Goal: Information Seeking & Learning: Learn about a topic

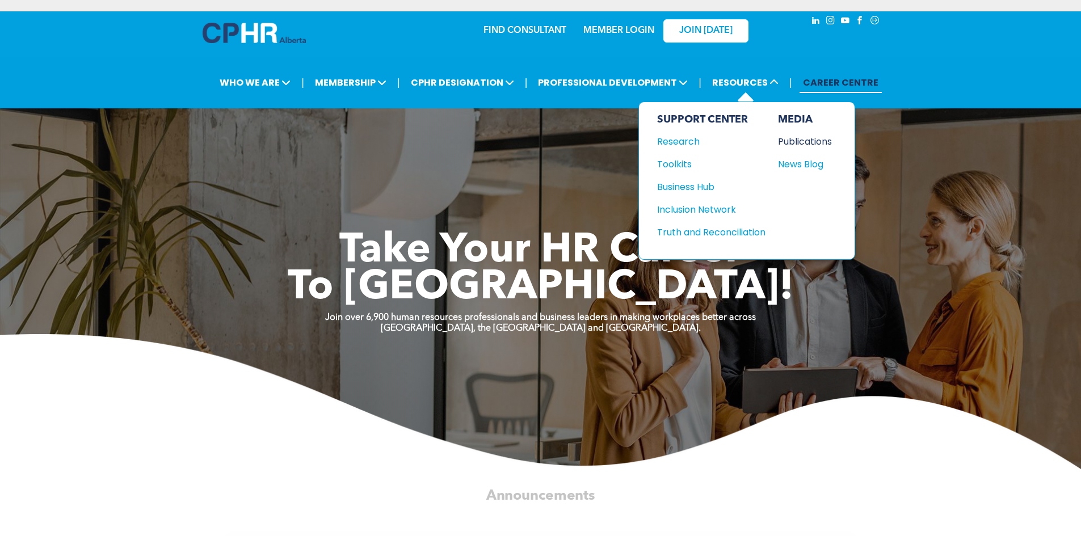
click at [791, 142] on div "Publications" at bounding box center [802, 141] width 49 height 14
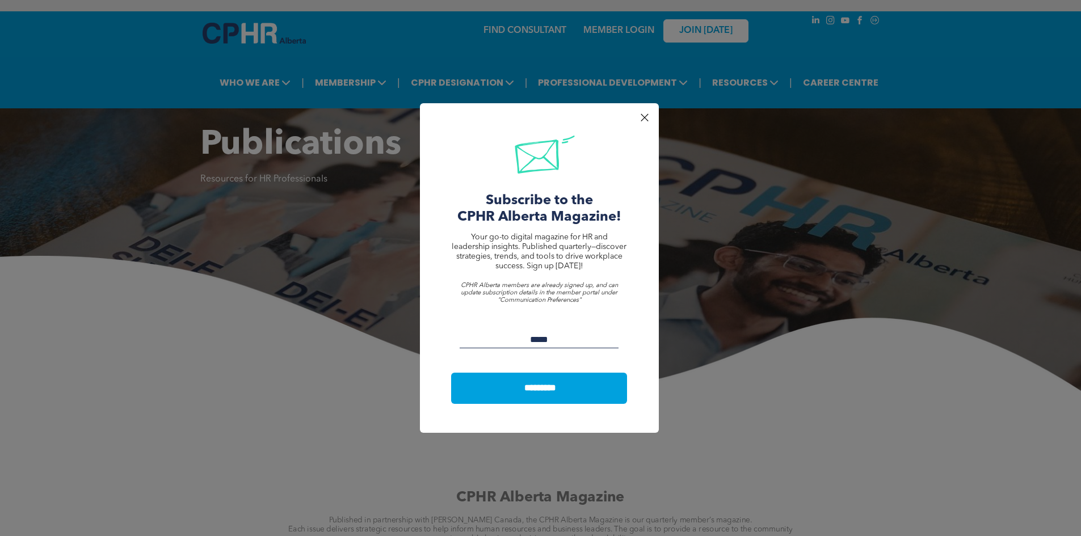
click at [644, 115] on div at bounding box center [644, 117] width 15 height 15
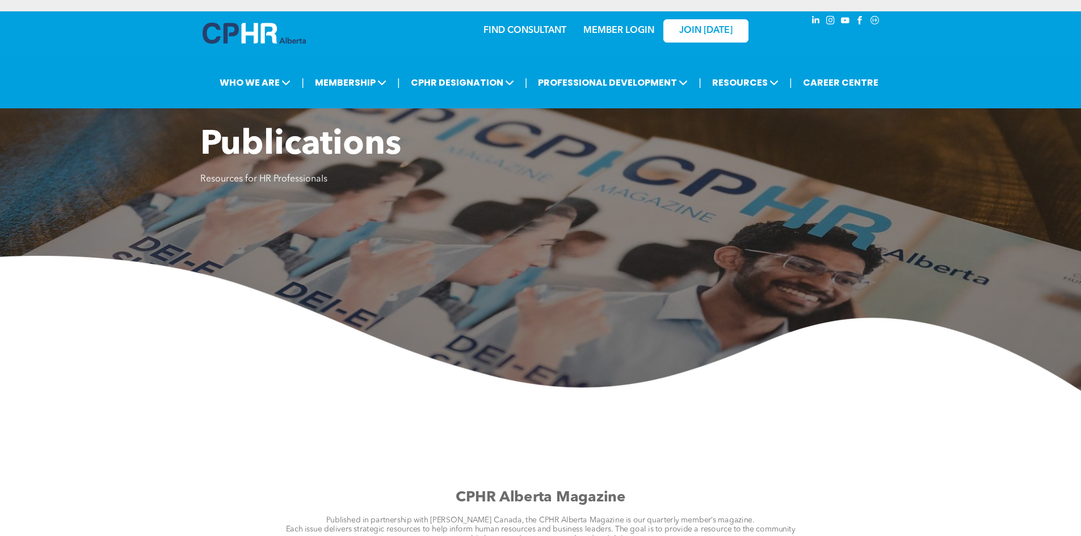
scroll to position [227, 0]
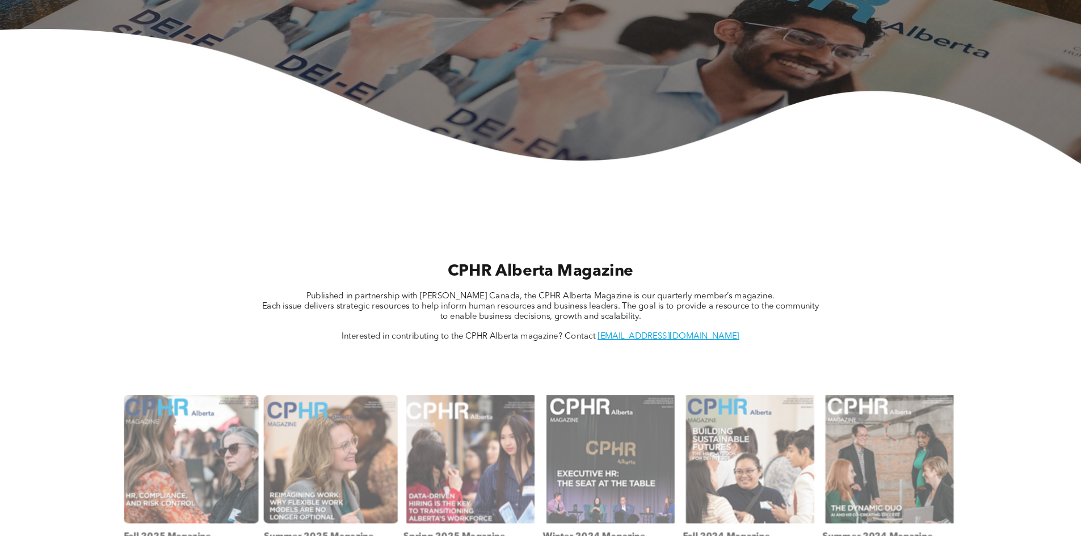
click at [193, 444] on link at bounding box center [191, 459] width 142 height 136
